Goal: Task Accomplishment & Management: Manage account settings

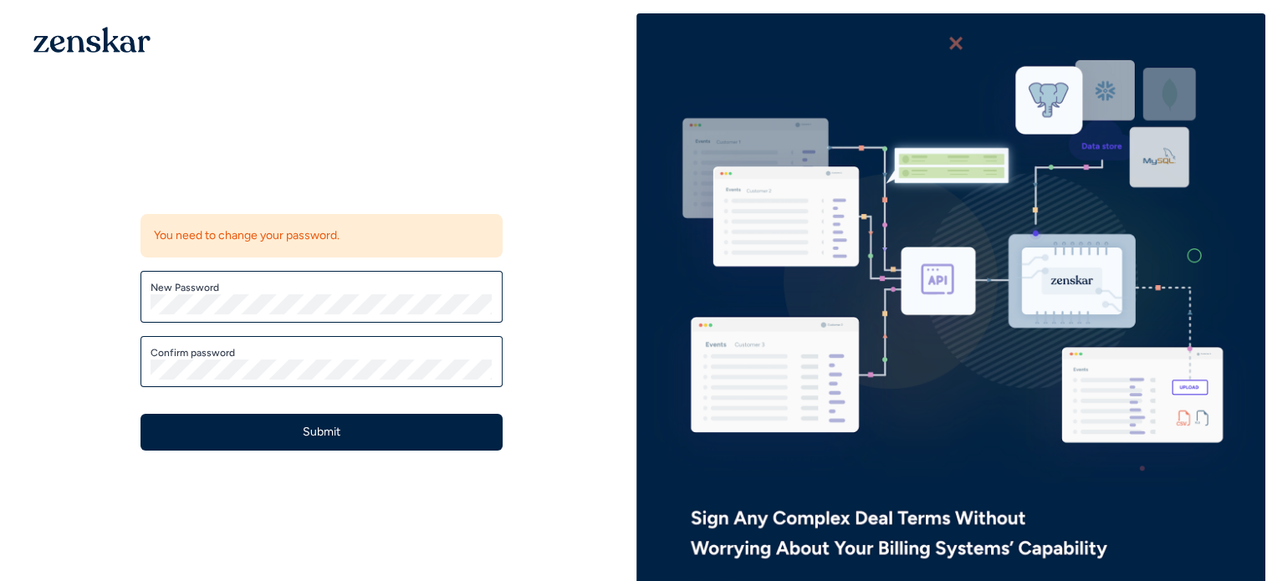
click at [196, 150] on div "Update password You need to change your password. New Password Confirm password…" at bounding box center [322, 308] width 630 height 591
click at [224, 357] on label "Confirm password" at bounding box center [321, 352] width 342 height 13
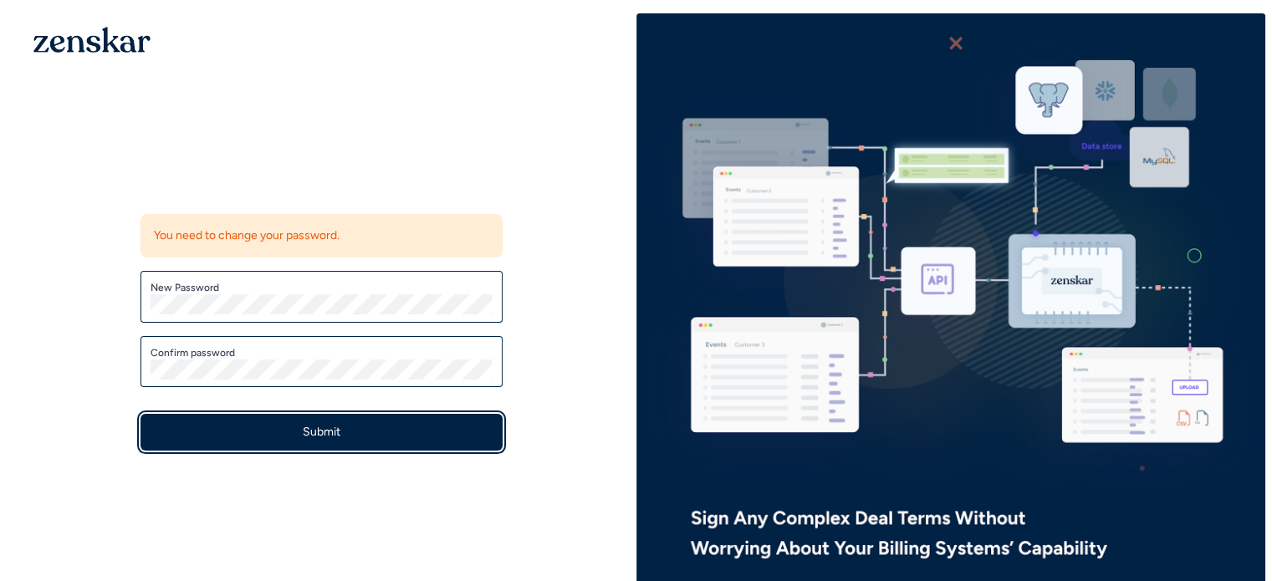
click at [261, 438] on button "Submit" at bounding box center [321, 432] width 362 height 37
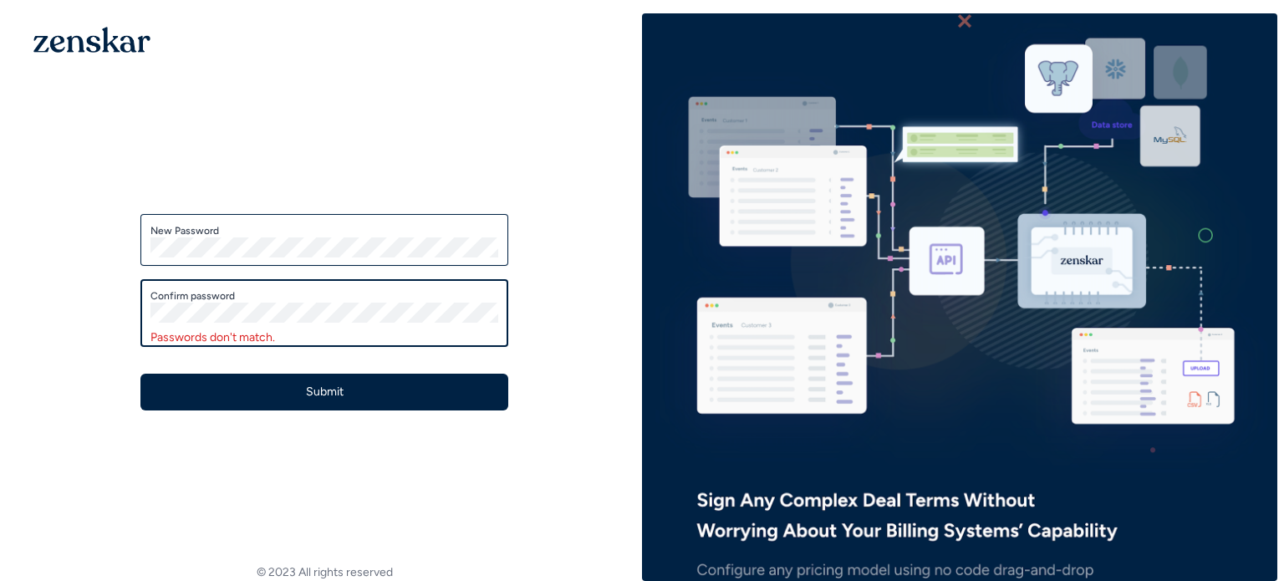
click at [140, 374] on button "Submit" at bounding box center [324, 392] width 368 height 37
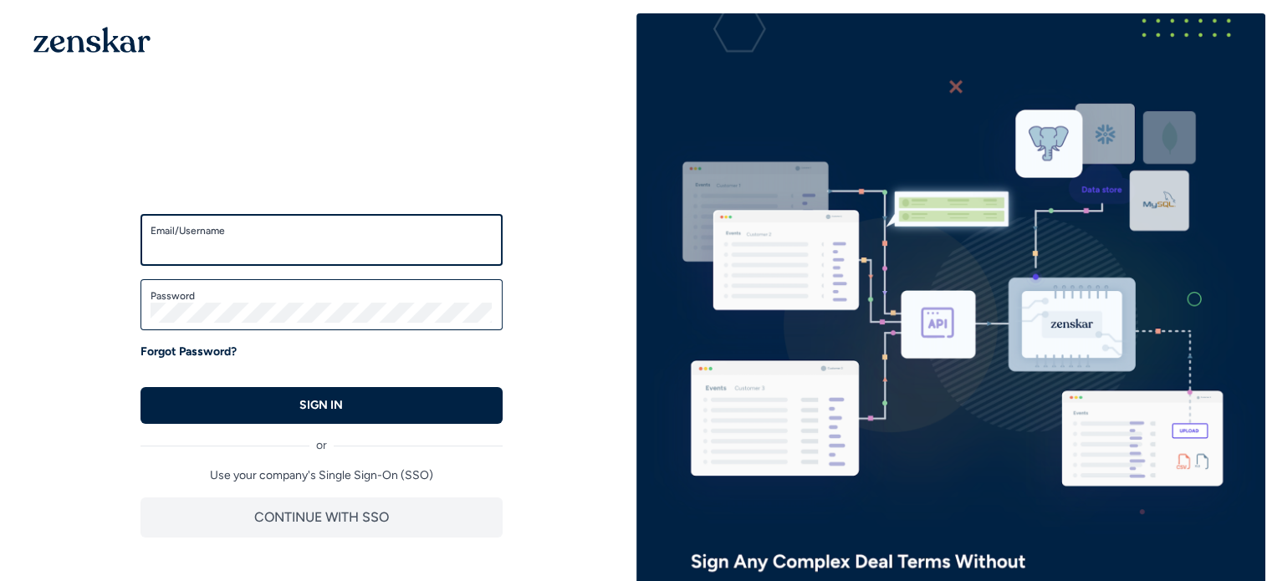
click at [270, 244] on input "Email/Username" at bounding box center [321, 247] width 342 height 20
type input "**********"
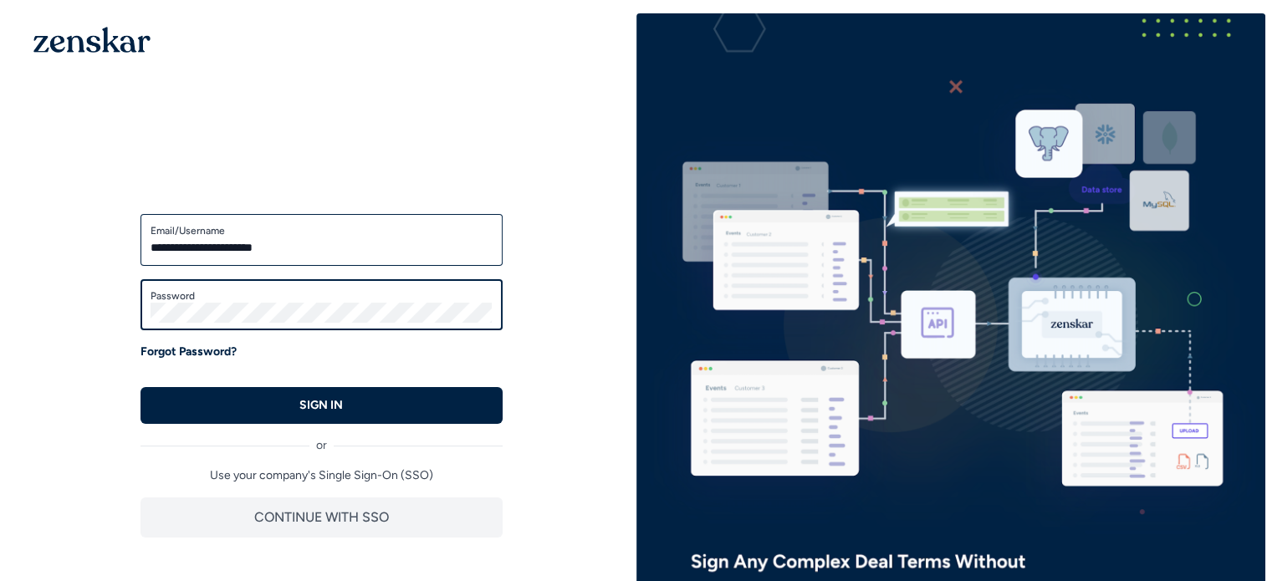
click at [140, 387] on button "SIGN IN" at bounding box center [321, 405] width 362 height 37
